Goal: Task Accomplishment & Management: Use online tool/utility

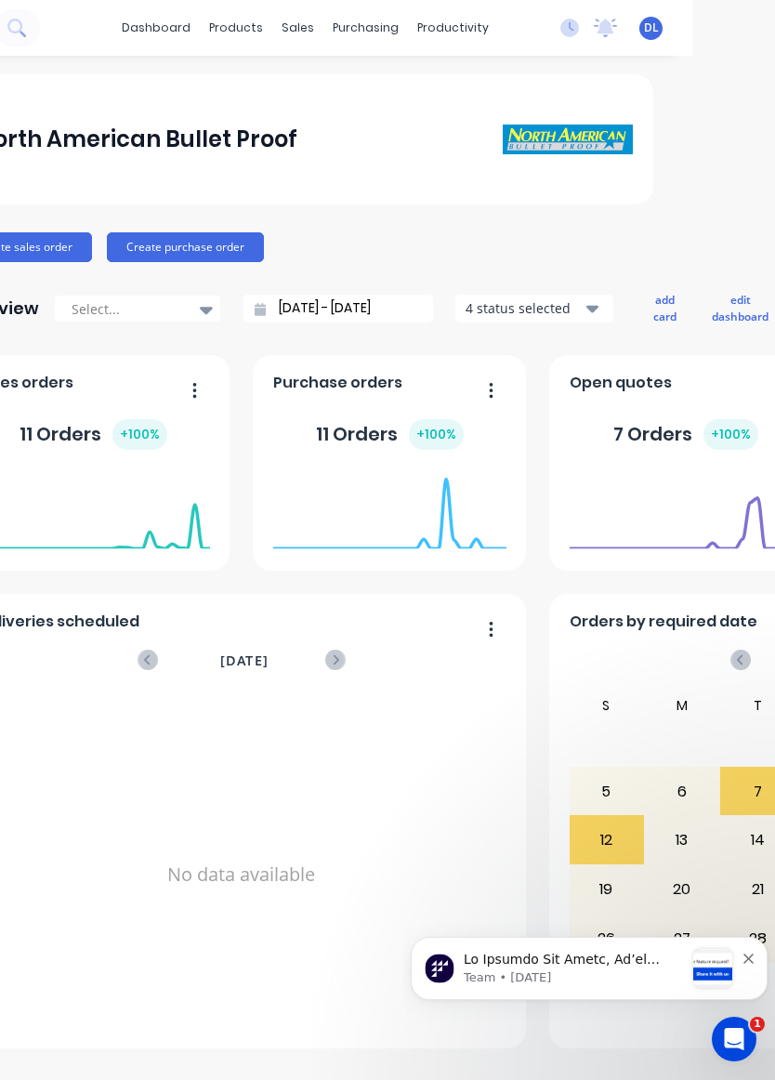
scroll to position [0, 82]
click at [529, 307] on div "4 status selected" at bounding box center [525, 308] width 117 height 20
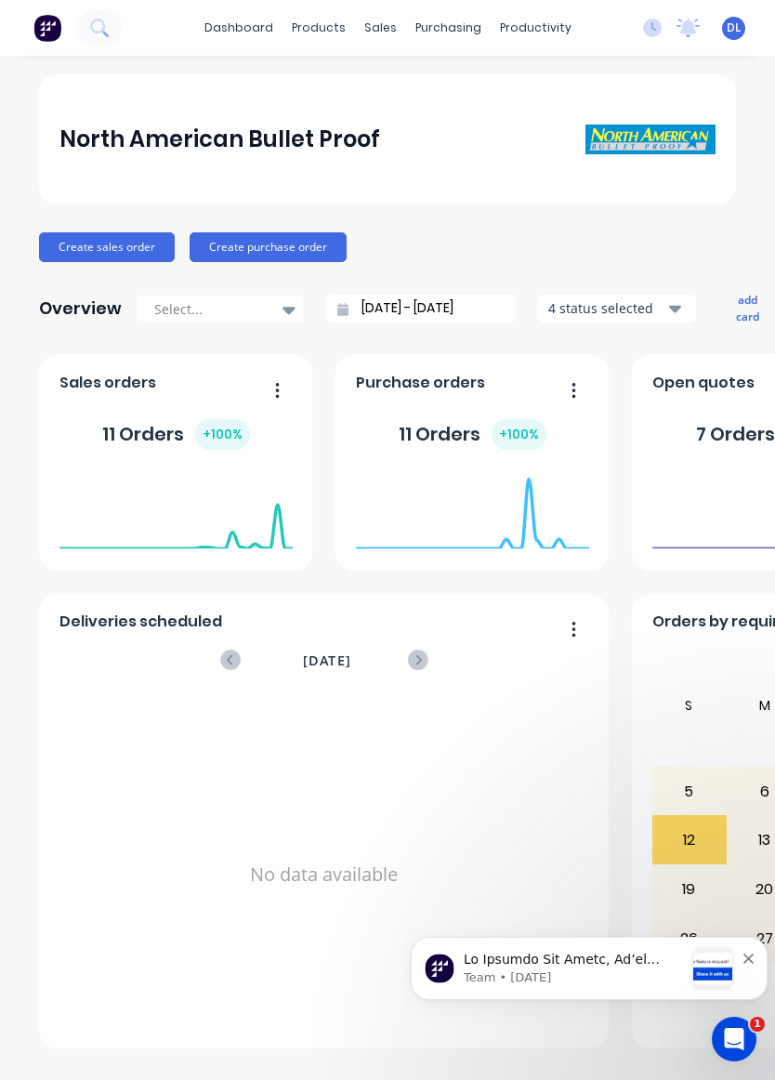
scroll to position [0, 0]
click at [235, 24] on link "dashboard" at bounding box center [238, 28] width 87 height 28
click at [515, 9] on div "dashboard products sales purchasing productivity dashboard products Product Cat…" at bounding box center [387, 28] width 775 height 56
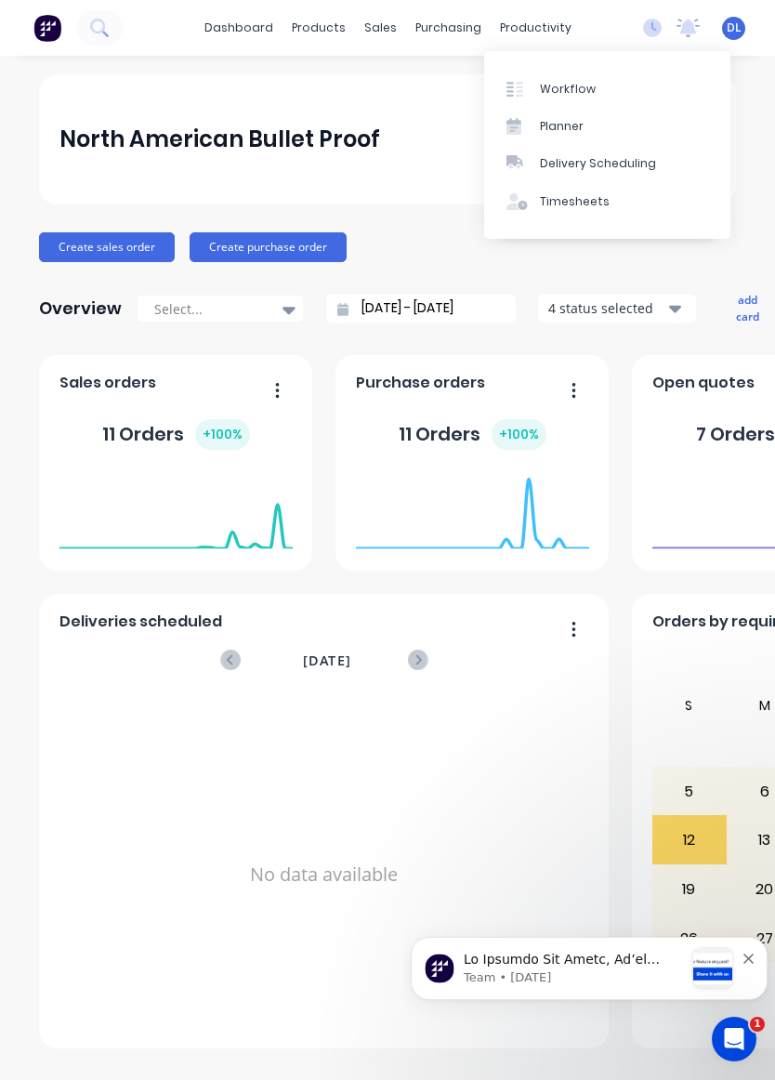
click at [602, 77] on link "Workflow" at bounding box center [607, 88] width 246 height 37
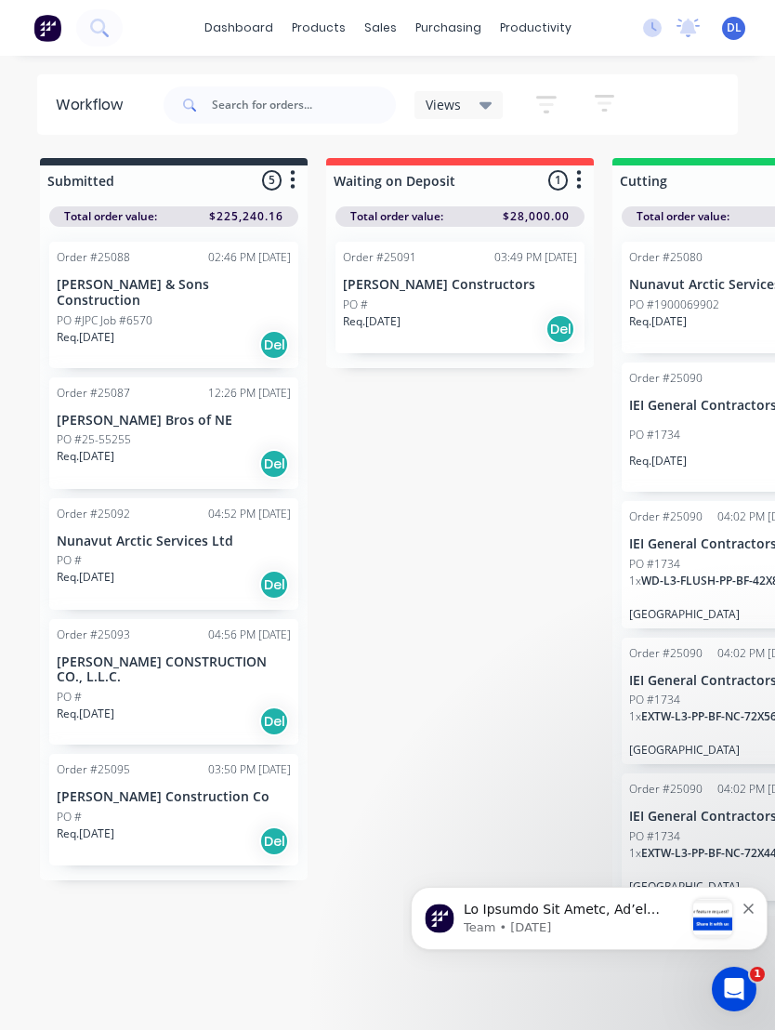
click at [111, 448] on p "Req. [DATE]" at bounding box center [86, 456] width 58 height 17
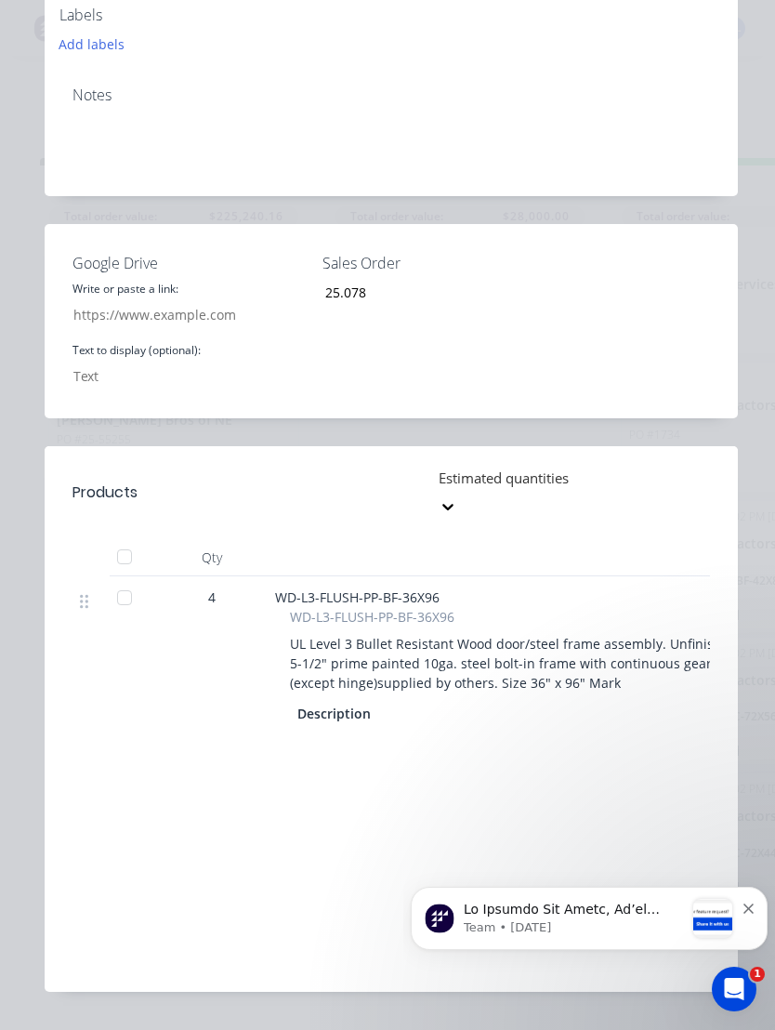
scroll to position [609, 0]
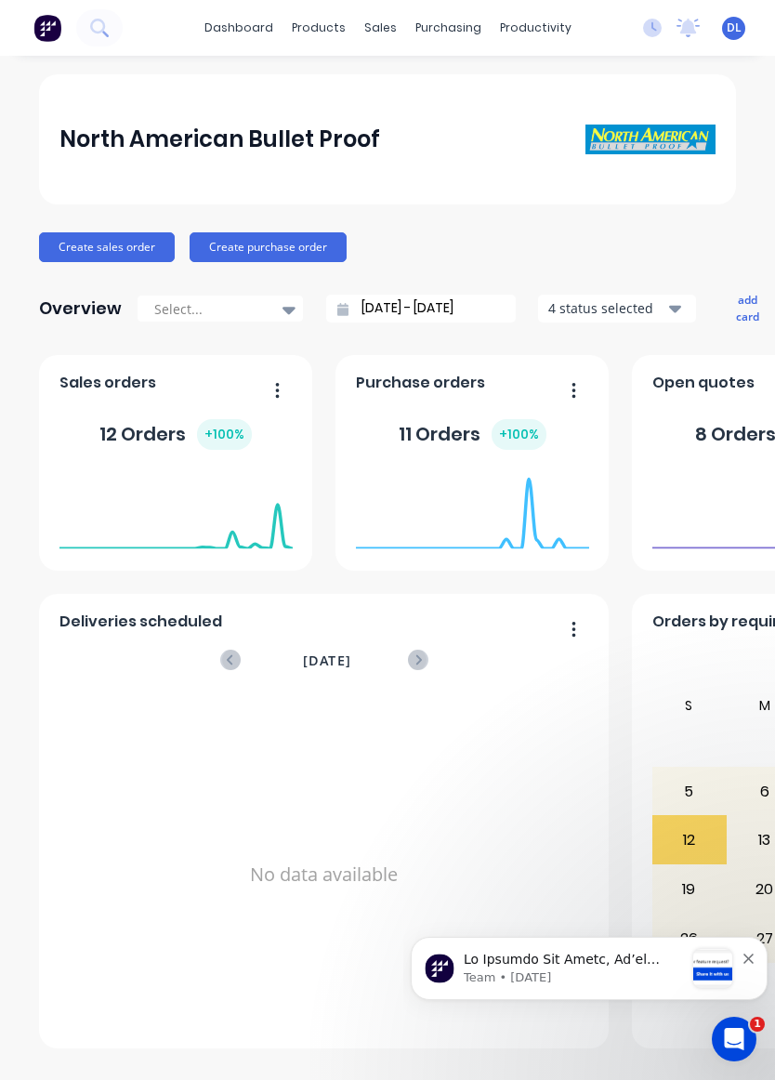
click at [731, 471] on icon at bounding box center [768, 510] width 233 height 79
click at [730, 471] on icon at bounding box center [768, 510] width 233 height 79
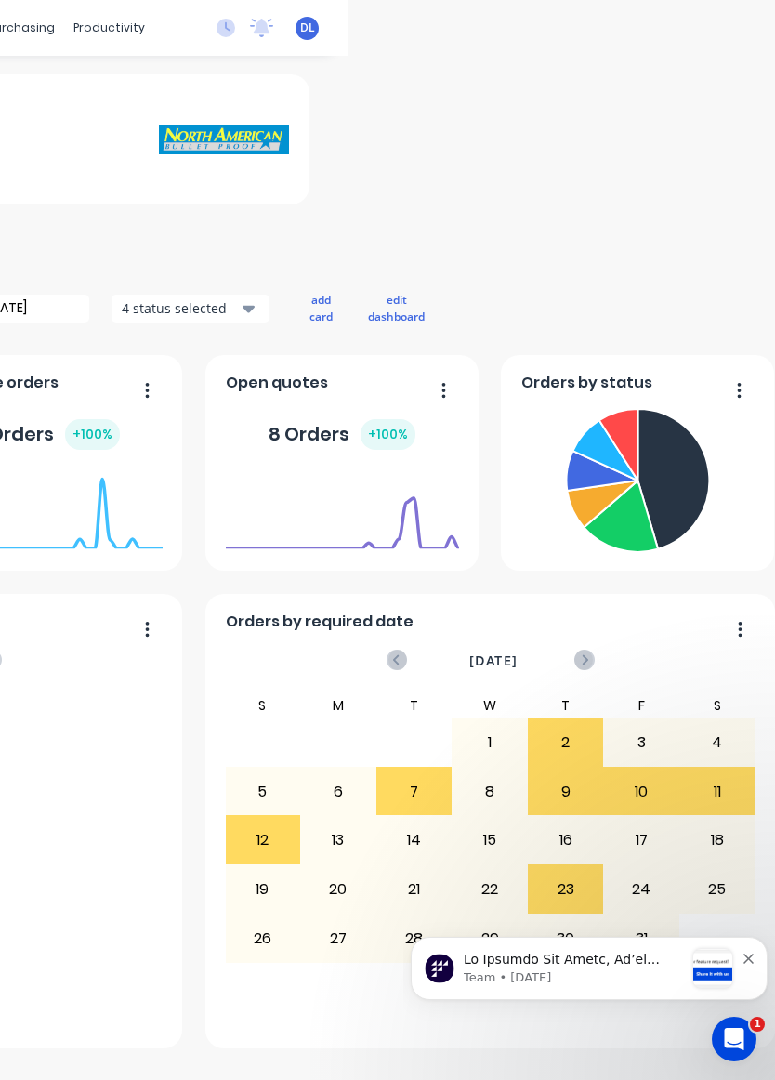
scroll to position [0, 427]
click at [648, 488] on icon at bounding box center [673, 479] width 72 height 140
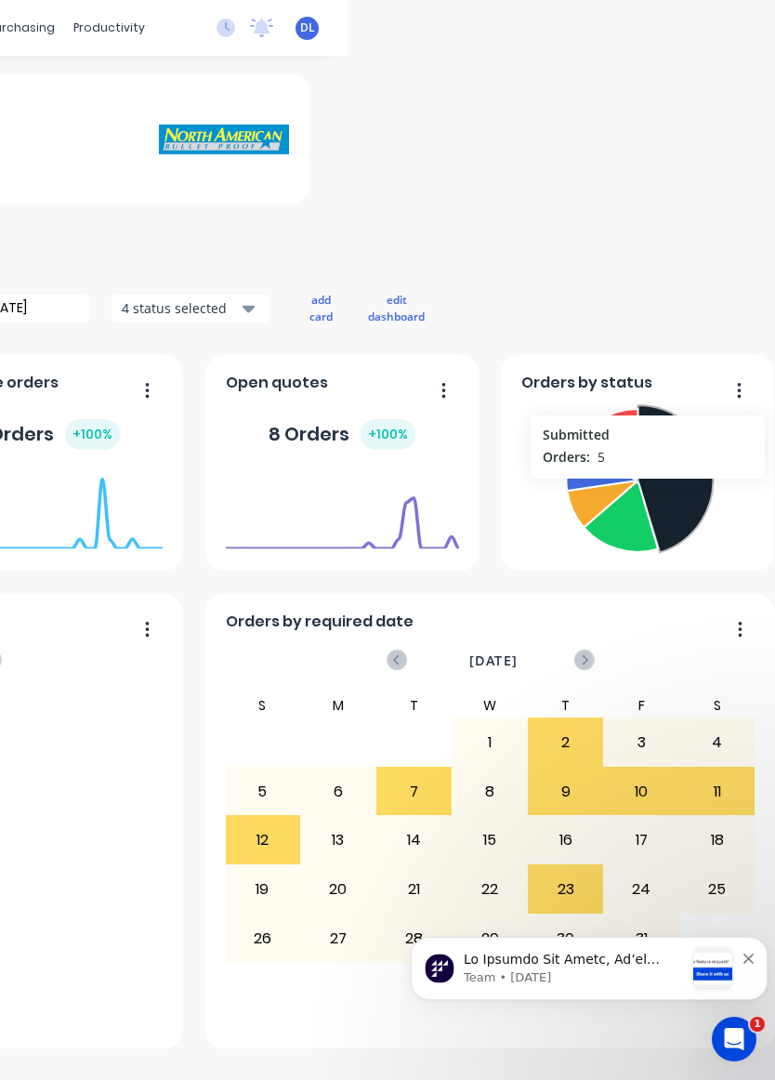
click at [730, 379] on button "button" at bounding box center [732, 391] width 39 height 29
click at [538, 467] on icon at bounding box center [637, 480] width 233 height 158
click at [602, 467] on icon at bounding box center [601, 471] width 70 height 40
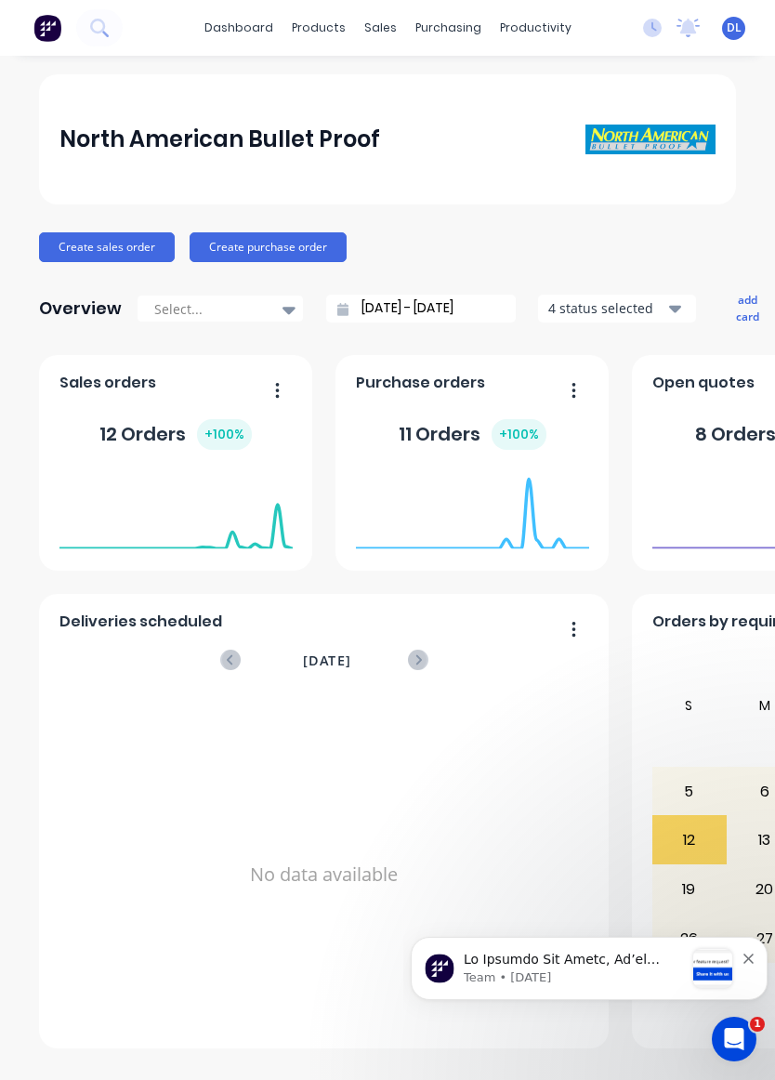
scroll to position [0, 0]
click at [650, 20] on icon at bounding box center [652, 28] width 19 height 19
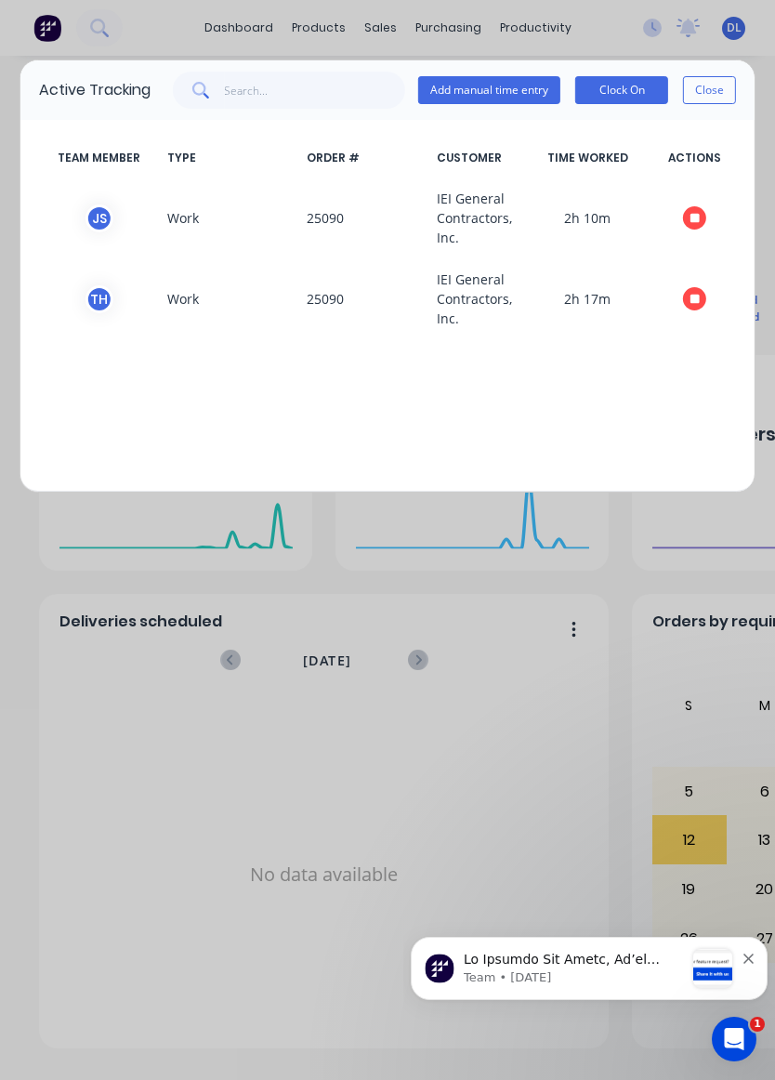
click at [689, 19] on div "Active Tracking Add manual time entry Clock On Close TEAM MEMBER TYPE ORDER # C…" at bounding box center [387, 540] width 775 height 1080
click at [716, 95] on button "Close" at bounding box center [709, 90] width 53 height 28
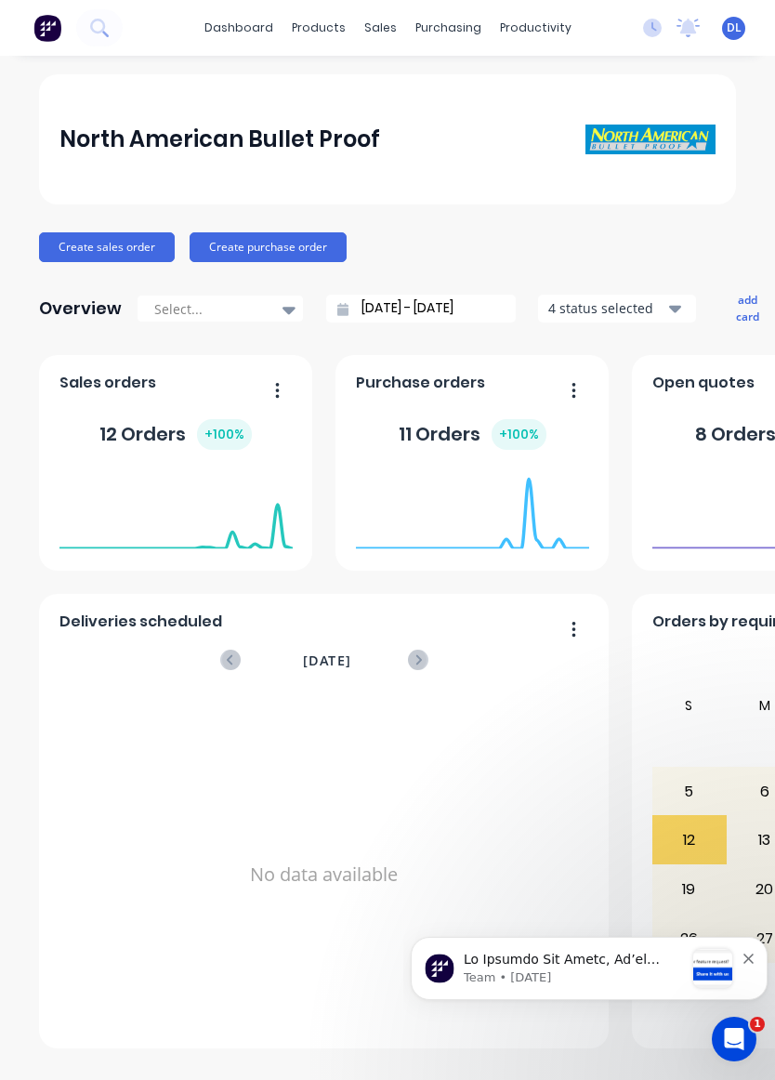
click at [695, 20] on icon at bounding box center [688, 28] width 23 height 19
click at [655, 20] on icon at bounding box center [652, 28] width 19 height 19
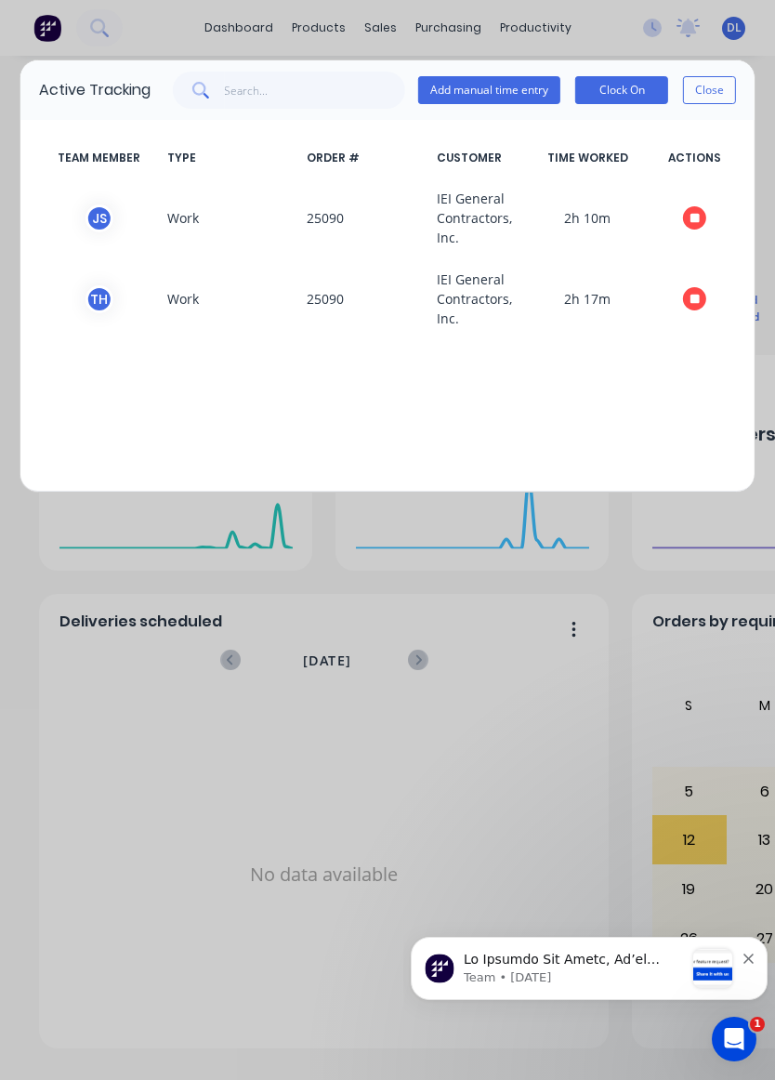
click at [716, 91] on button "Close" at bounding box center [709, 90] width 53 height 28
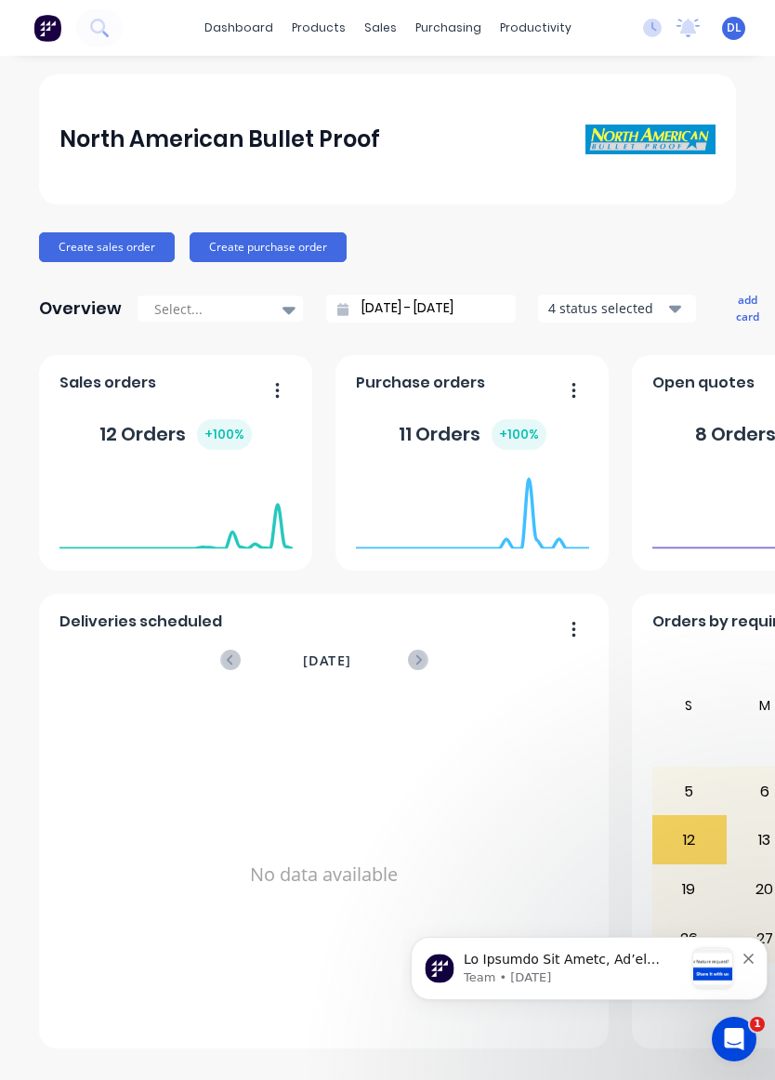
click at [741, 14] on div "No new notifications [PERSON_NAME] all as read You have no notifications DL Nor…" at bounding box center [701, 28] width 147 height 28
click at [295, 294] on div at bounding box center [289, 310] width 28 height 32
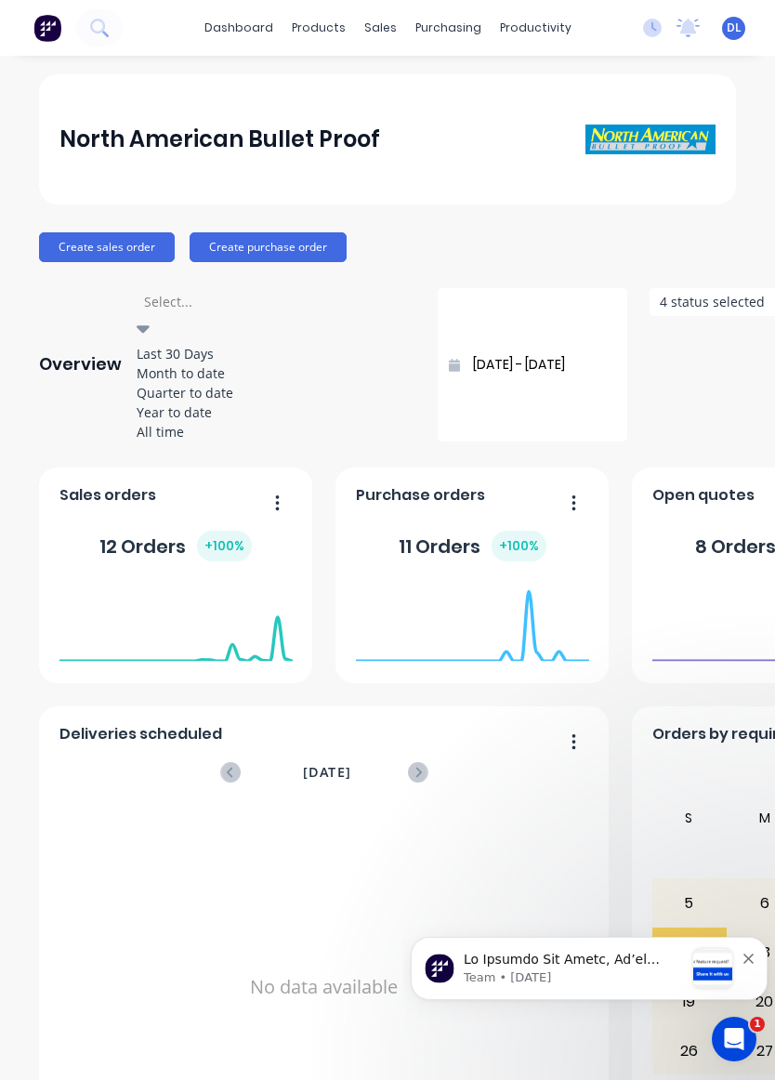
click at [467, 155] on div "North American Bullet Proof" at bounding box center [387, 139] width 657 height 37
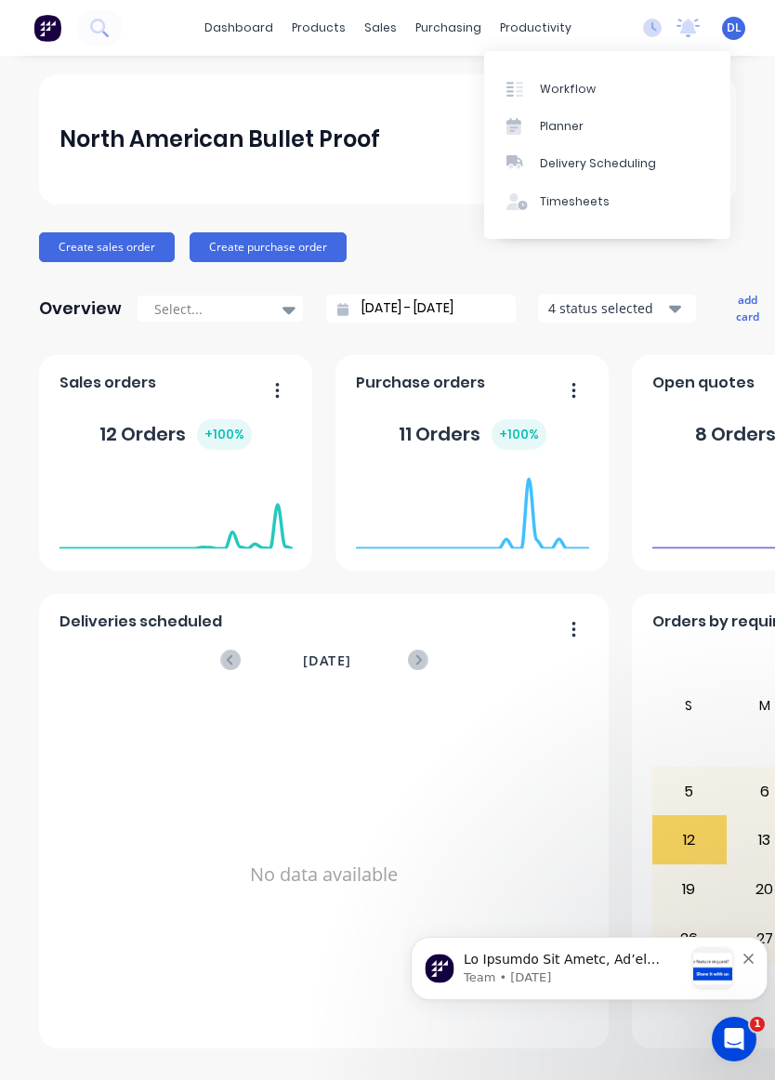
click at [583, 86] on div "Workflow" at bounding box center [568, 89] width 56 height 17
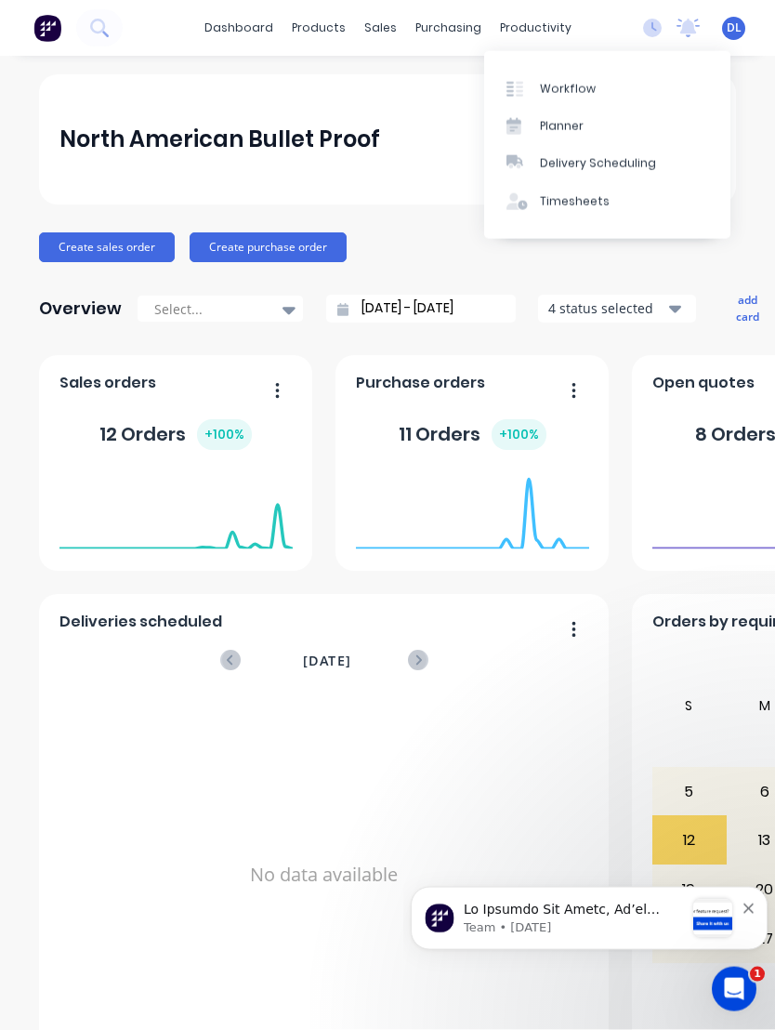
scroll to position [27, 0]
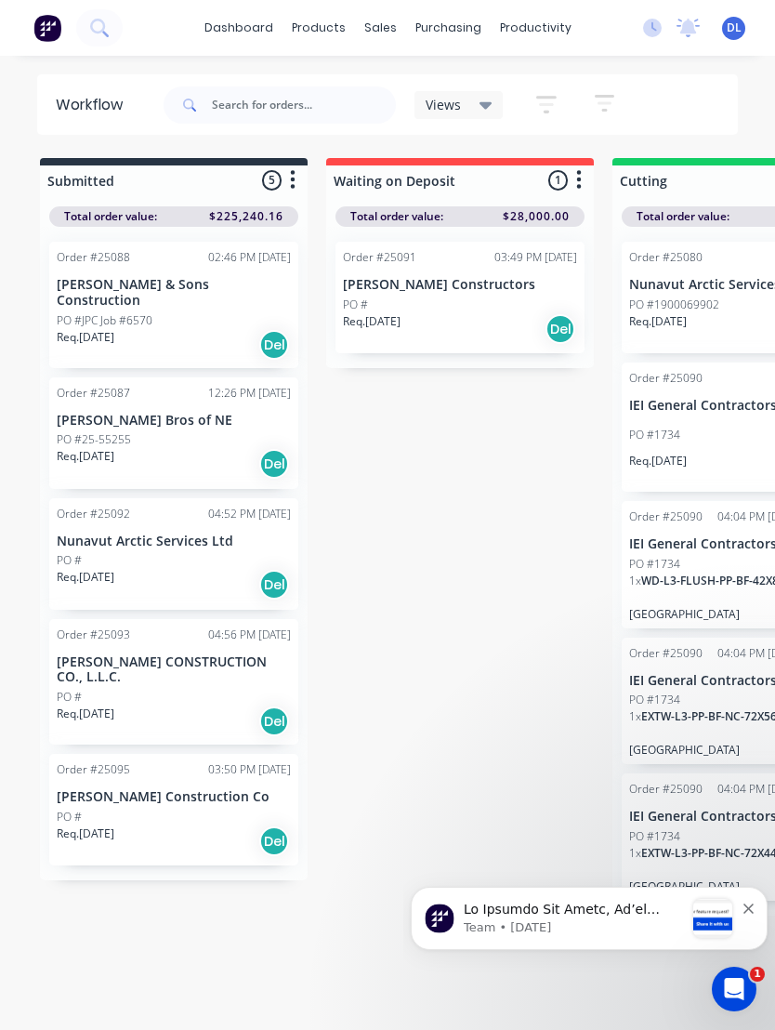
click at [139, 808] on div "PO #" at bounding box center [174, 816] width 234 height 17
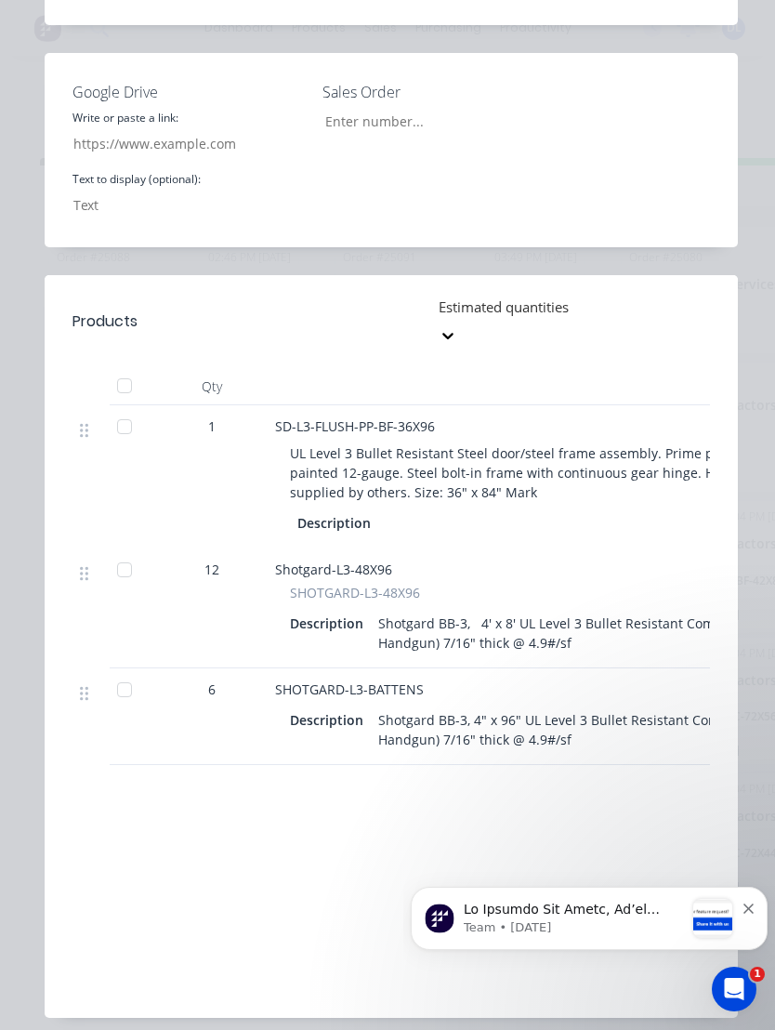
scroll to position [832, 0]
